Goal: Transaction & Acquisition: Book appointment/travel/reservation

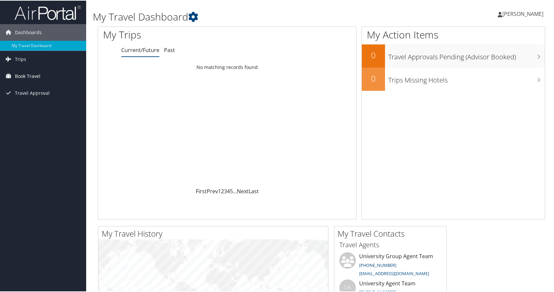
click at [21, 76] on span "Book Travel" at bounding box center [28, 75] width 26 height 17
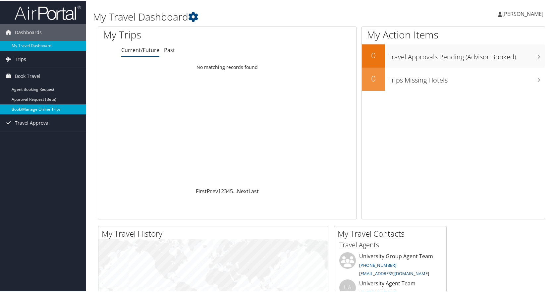
click at [35, 109] on link "Book/Manage Online Trips" at bounding box center [43, 109] width 86 height 10
